Goal: Information Seeking & Learning: Compare options

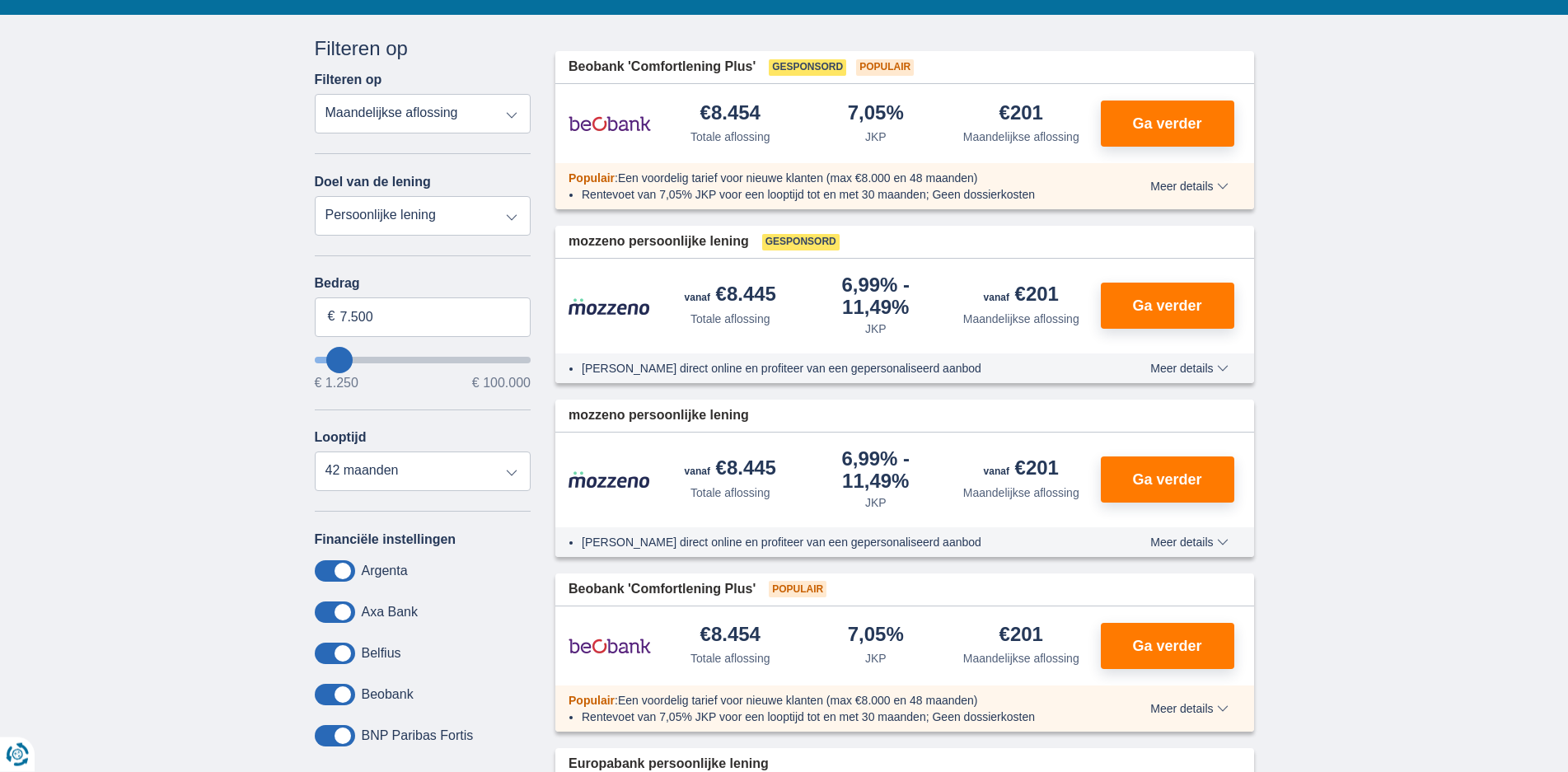
scroll to position [375, 0]
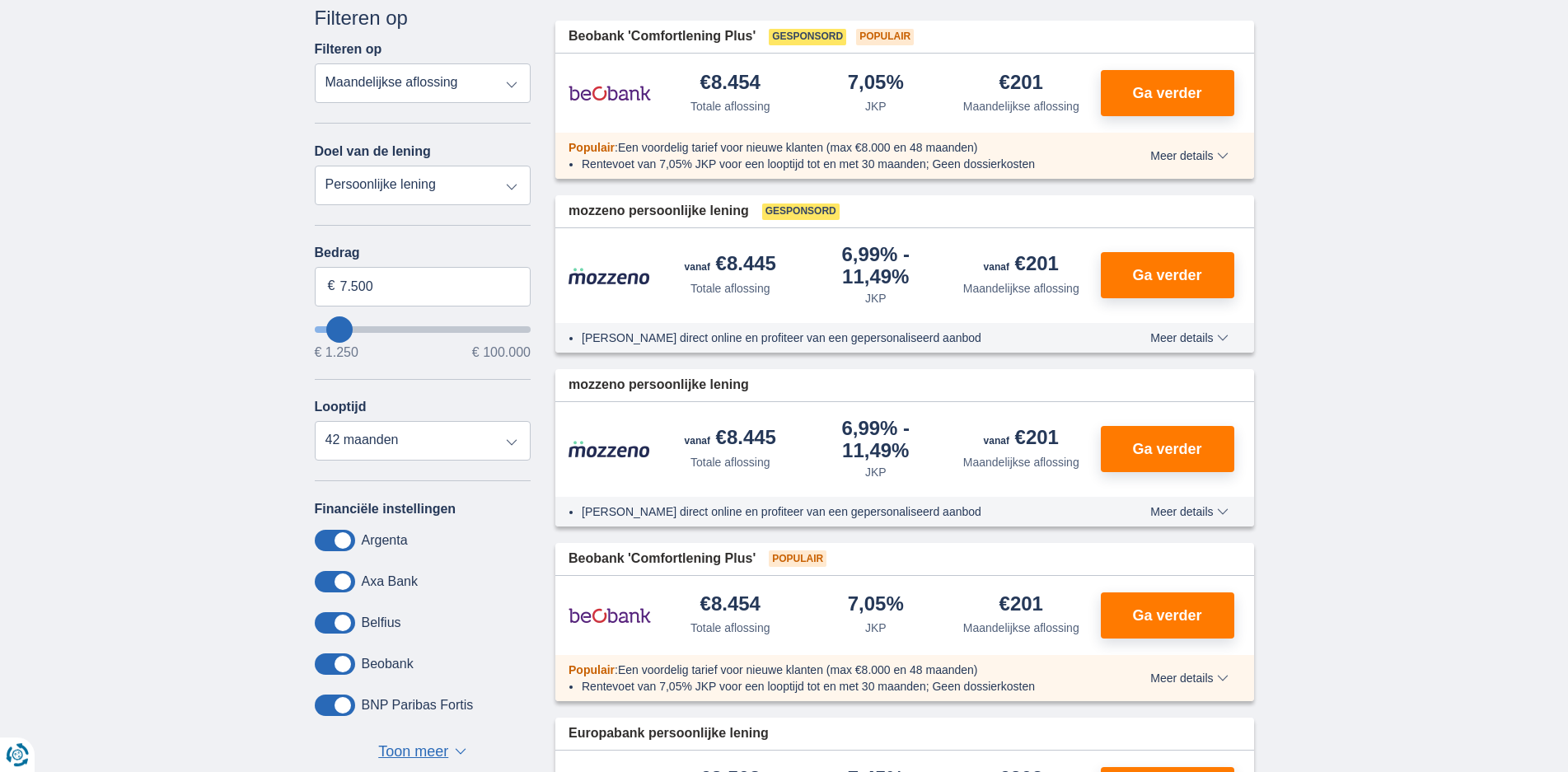
type input "6.250"
type input "6250"
type input "8.250"
type input "8250"
type input "7.250"
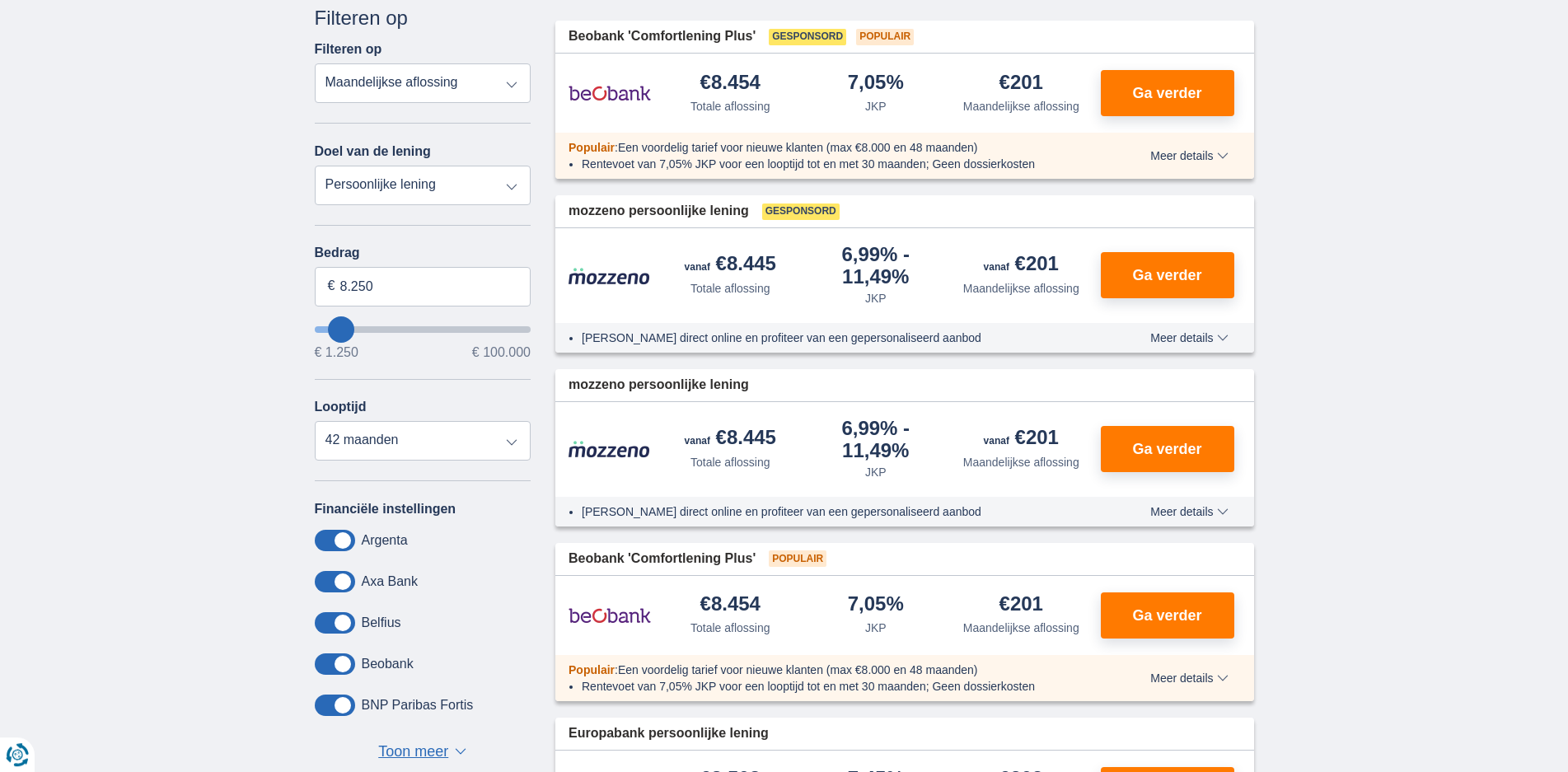
type input "7250"
select select "42"
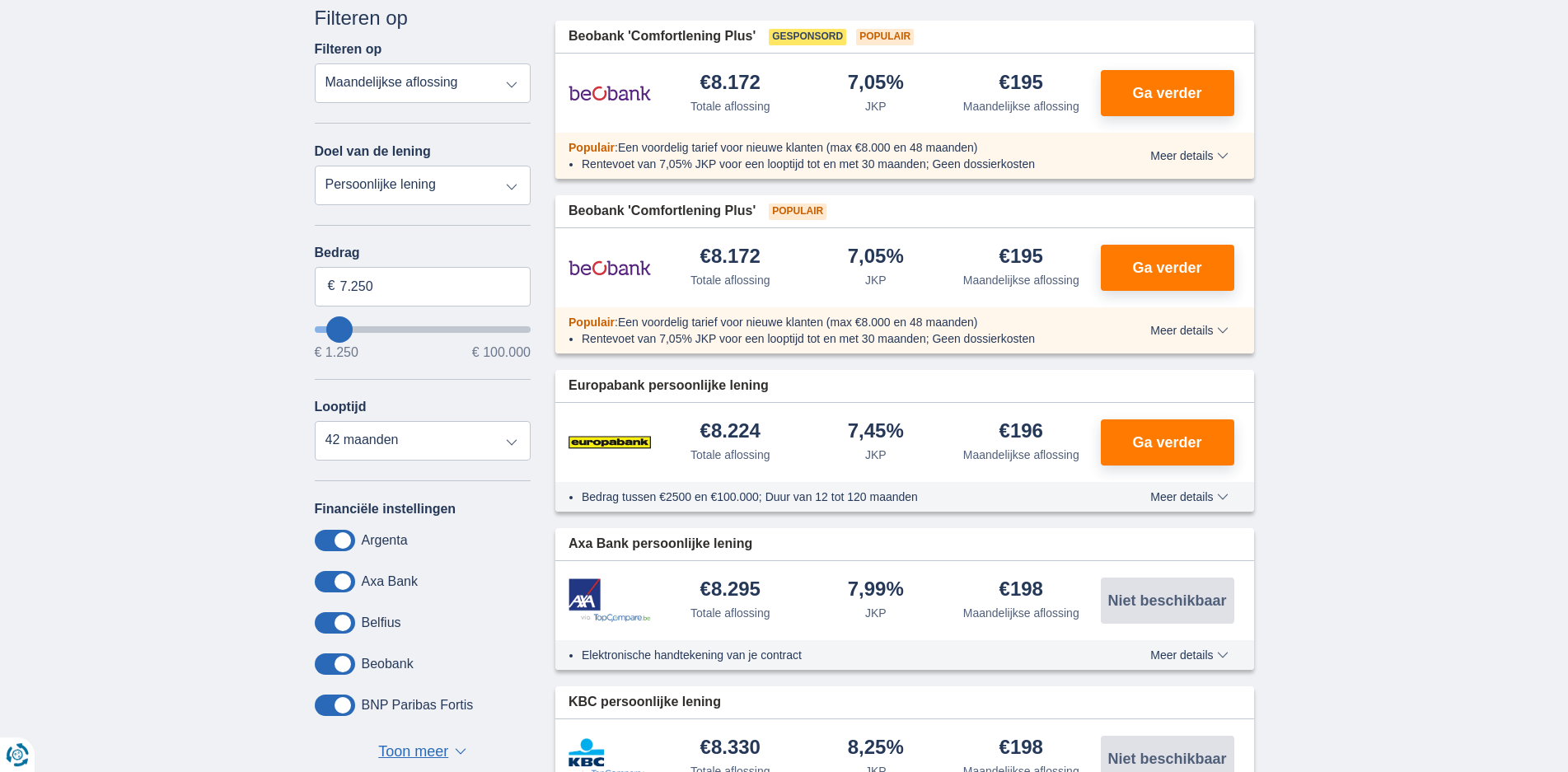
type input "11.250"
type input "11250"
type input "12.250"
type input "12250"
type input "7.250"
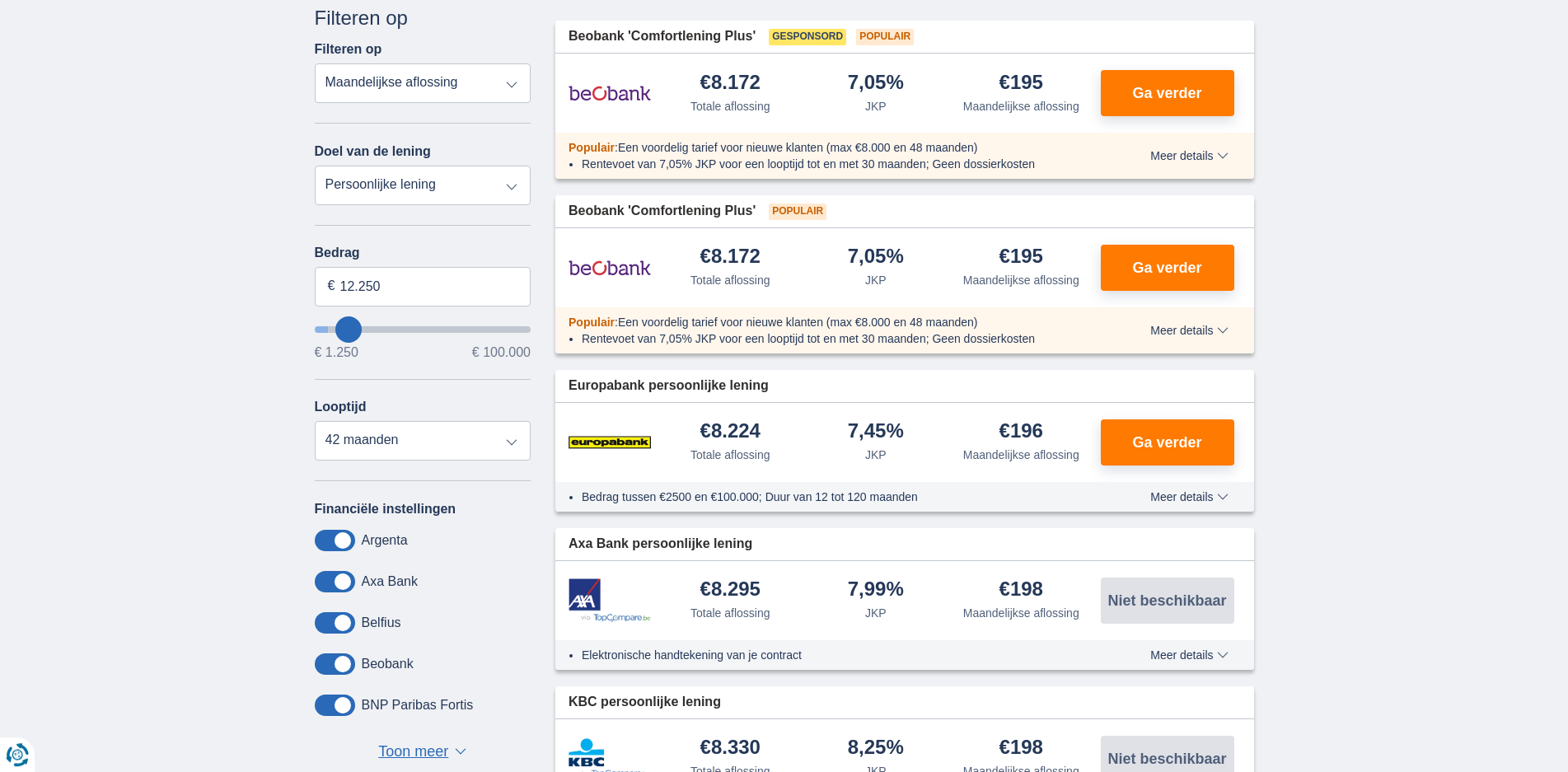
type input "7250"
select select "42"
drag, startPoint x: 398, startPoint y: 288, endPoint x: 286, endPoint y: 288, distance: 112.0
click at [314, 288] on input "7.250" at bounding box center [422, 286] width 217 height 40
type input "30.000"
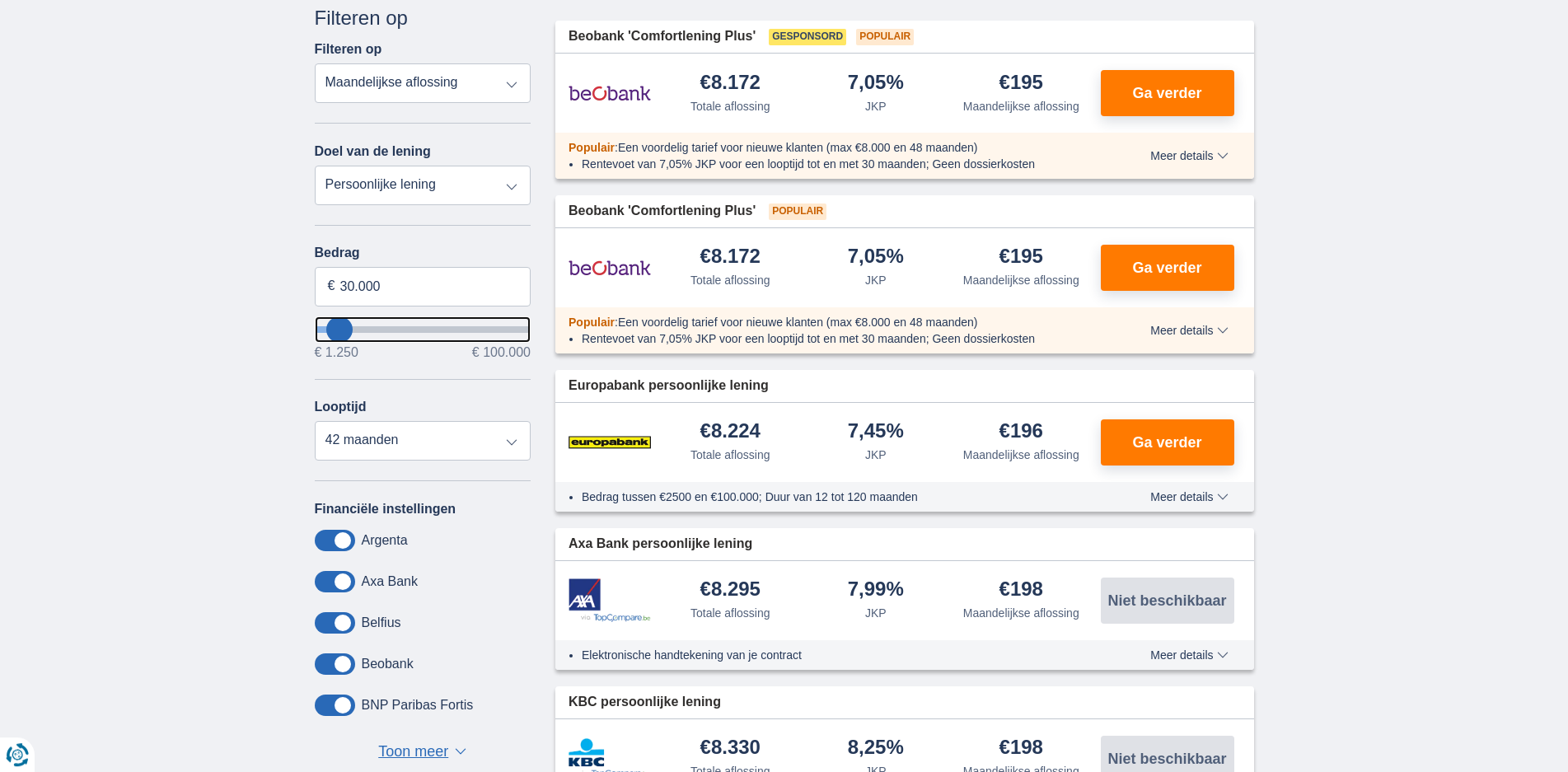
type input "30250"
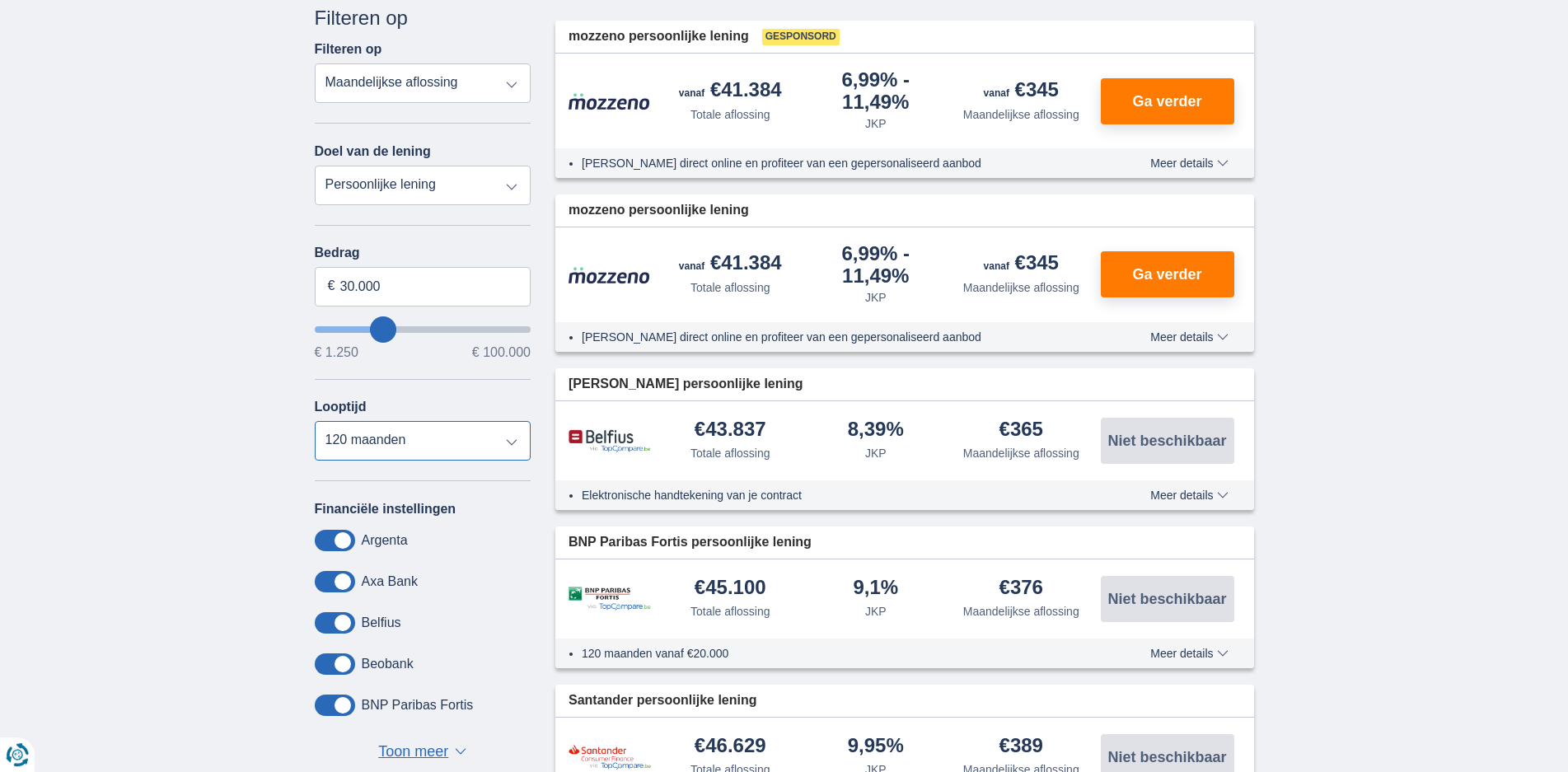
click at [314, 422] on select "12 maanden 18 maanden 24 maanden 30 maanden 36 maanden 42 maanden 48 maanden 60…" at bounding box center [422, 441] width 217 height 40
select select "60"
click option "60 maanden" at bounding box center [0, 0] width 0 height 0
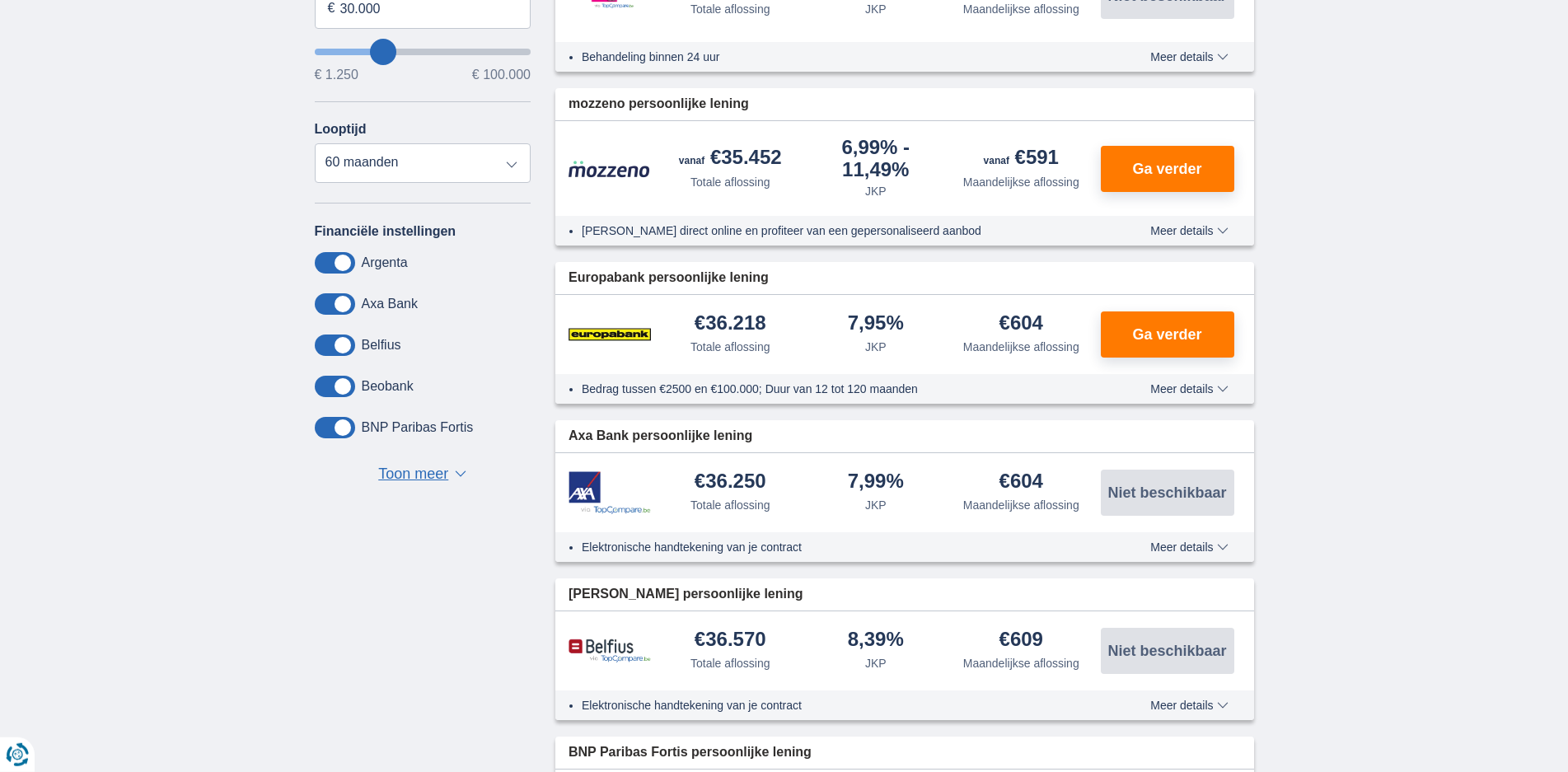
scroll to position [660, 0]
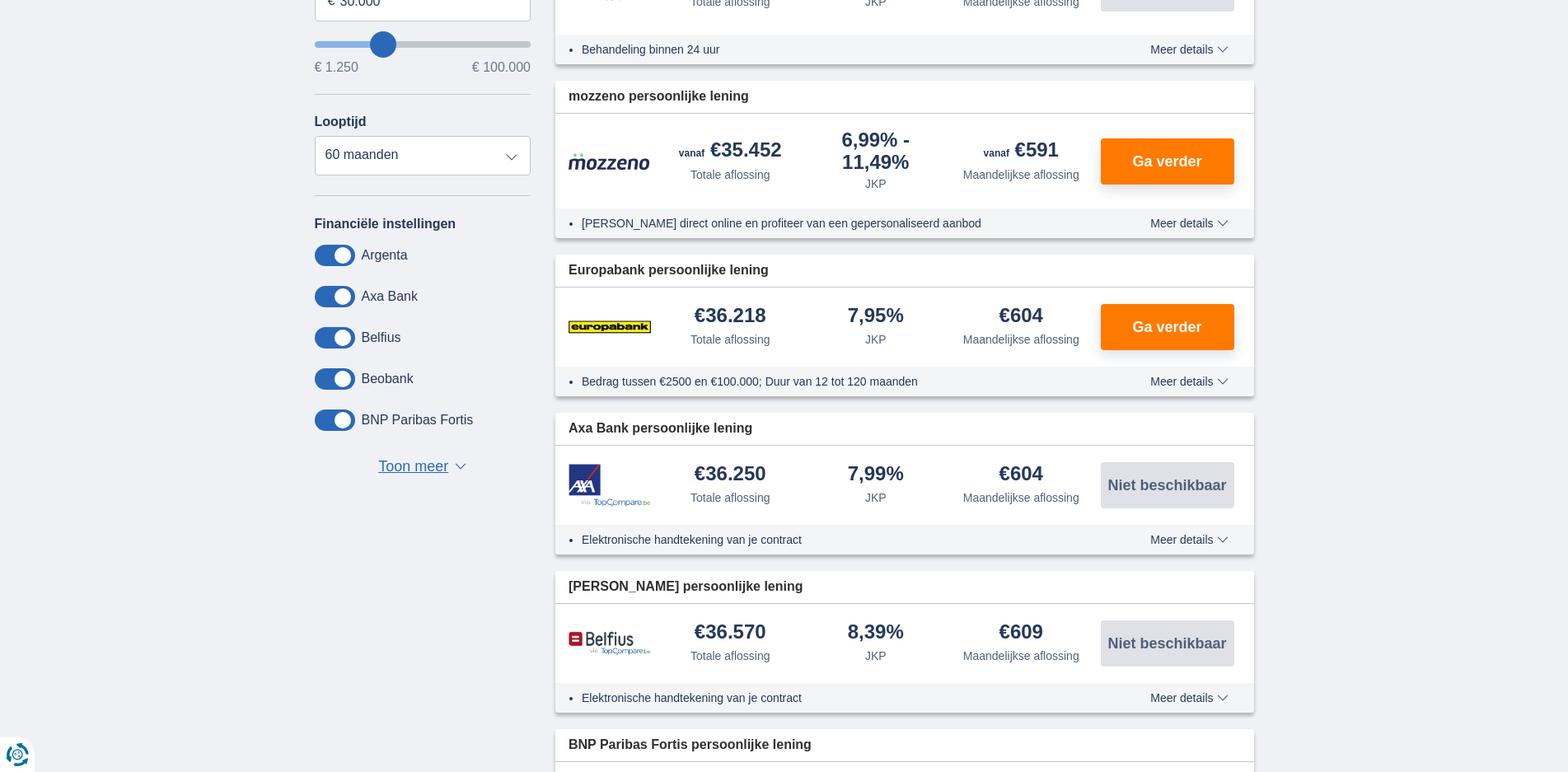
click at [587, 488] on img at bounding box center [610, 486] width 83 height 44
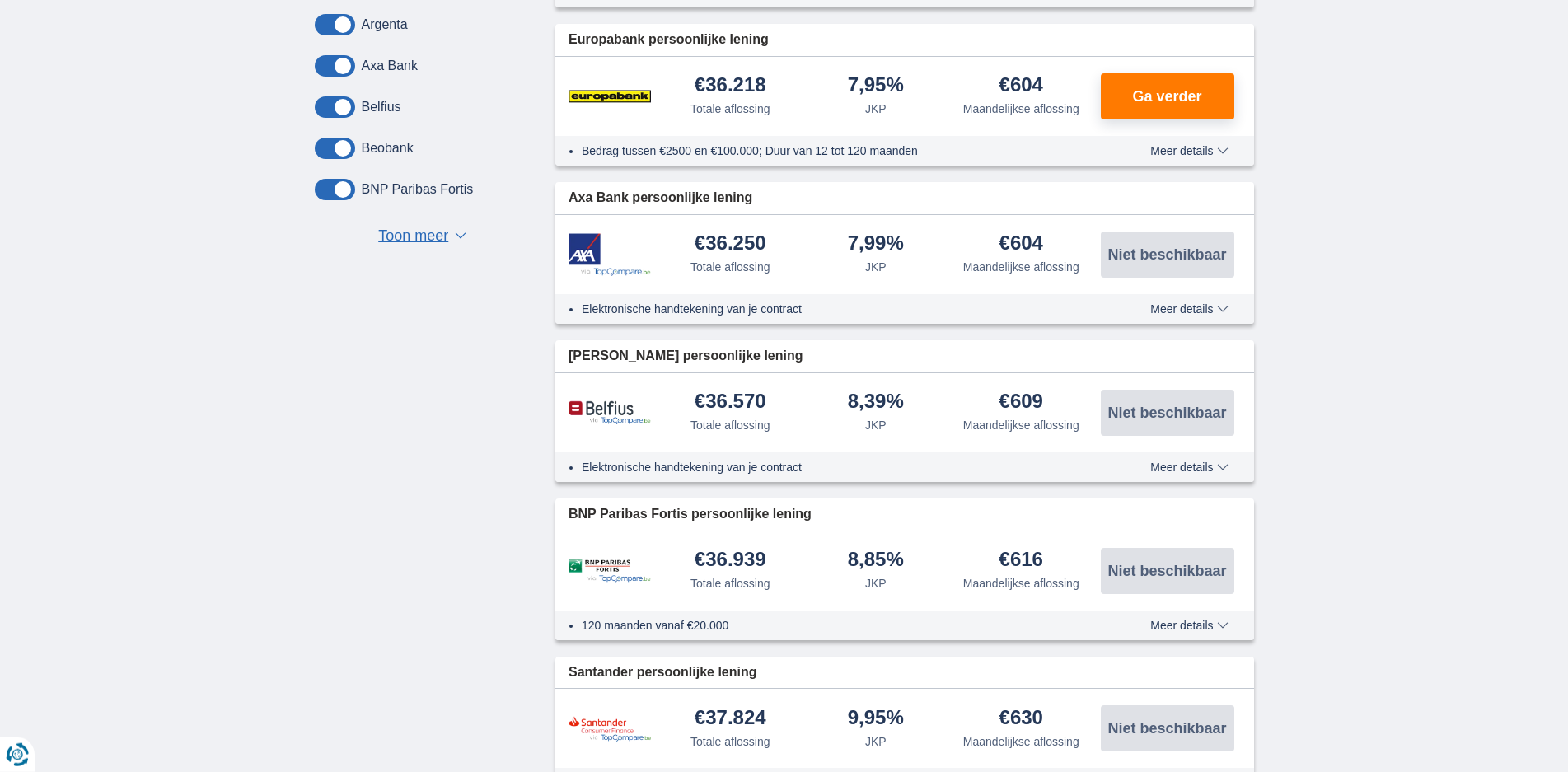
scroll to position [1001, 0]
